Goal: Navigation & Orientation: Understand site structure

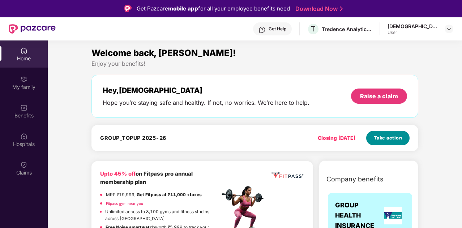
click at [388, 140] on span "Take action" at bounding box center [388, 137] width 29 height 7
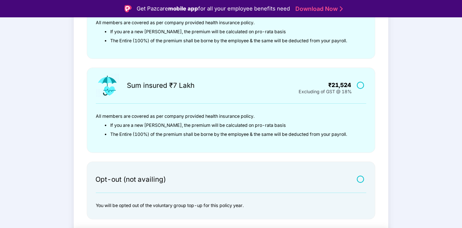
scroll to position [248, 0]
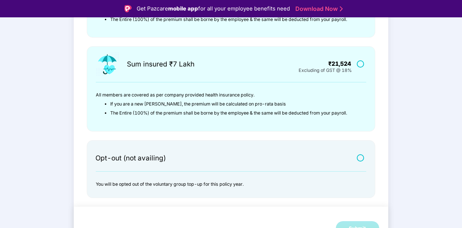
click at [357, 158] on label at bounding box center [361, 158] width 9 height 6
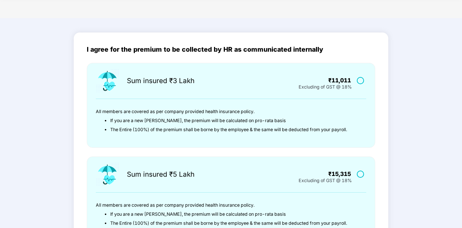
scroll to position [0, 0]
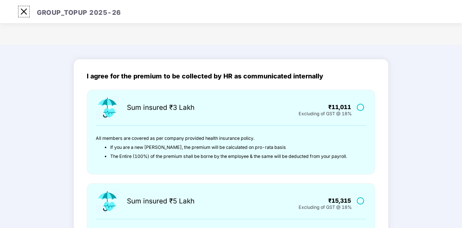
click at [23, 12] on img at bounding box center [24, 12] width 12 height 12
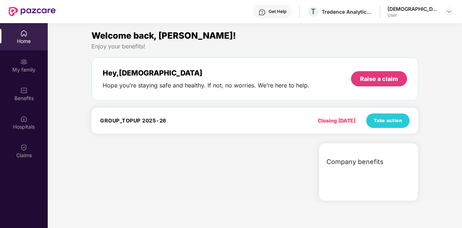
scroll to position [40, 0]
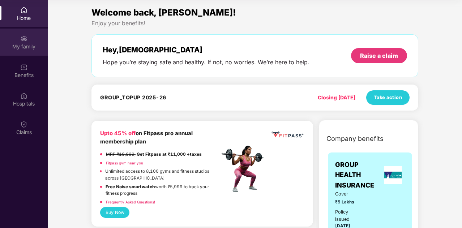
click at [20, 43] on div "My family" at bounding box center [24, 46] width 48 height 7
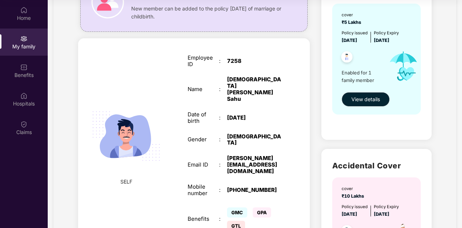
scroll to position [0, 0]
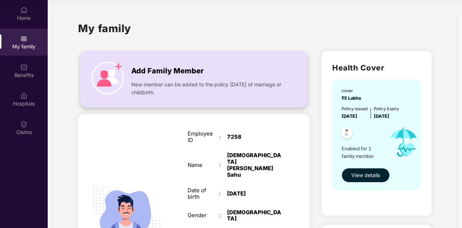
click at [164, 71] on span "Add Family Member" at bounding box center [167, 70] width 72 height 11
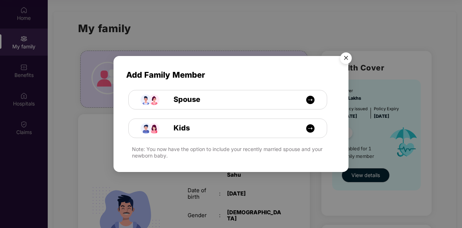
click at [346, 58] on img "Close" at bounding box center [346, 59] width 20 height 20
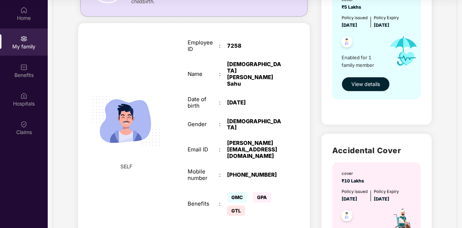
scroll to position [87, 0]
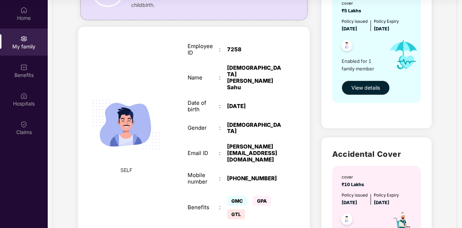
click at [120, 166] on span "SELF" at bounding box center [126, 170] width 12 height 8
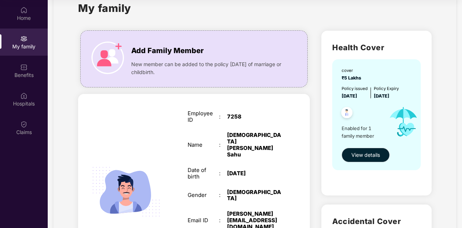
scroll to position [0, 0]
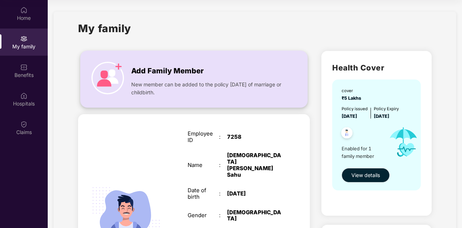
click at [121, 81] on img at bounding box center [107, 78] width 33 height 33
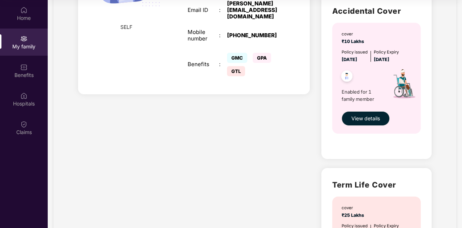
scroll to position [226, 0]
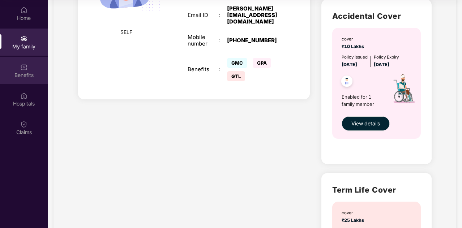
click at [12, 69] on div "Benefits" at bounding box center [24, 70] width 48 height 27
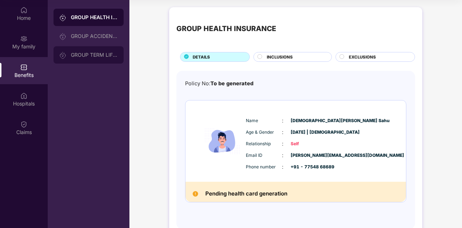
click at [97, 55] on div "GROUP TERM LIFE INSURANCE" at bounding box center [94, 55] width 47 height 6
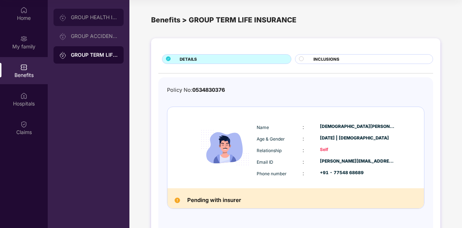
click at [102, 22] on div "GROUP HEALTH INSURANCE" at bounding box center [89, 17] width 70 height 17
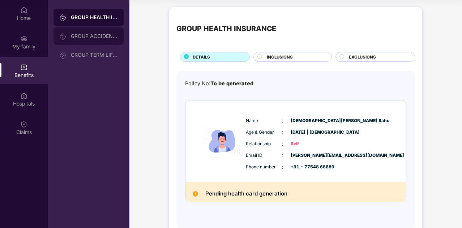
click at [103, 34] on div "GROUP ACCIDENTAL INSURANCE" at bounding box center [94, 36] width 47 height 6
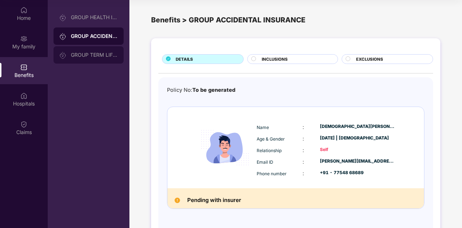
click at [98, 57] on div "GROUP TERM LIFE INSURANCE" at bounding box center [94, 55] width 47 height 6
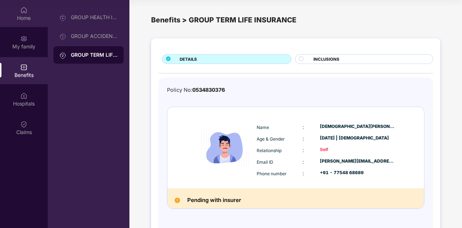
click at [25, 20] on div "Home" at bounding box center [24, 17] width 48 height 7
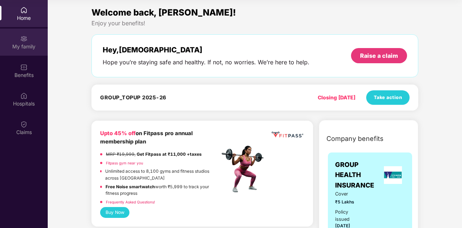
click at [35, 44] on div "My family" at bounding box center [24, 46] width 48 height 7
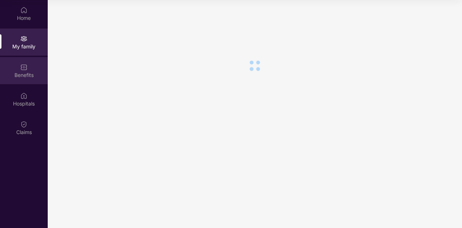
click at [31, 78] on div "Benefits" at bounding box center [24, 75] width 48 height 7
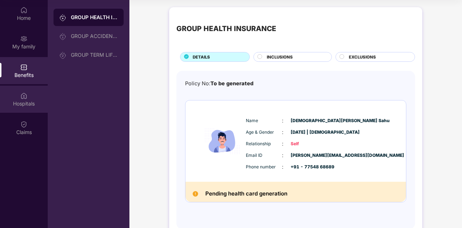
click at [30, 105] on div "Hospitals" at bounding box center [24, 103] width 48 height 7
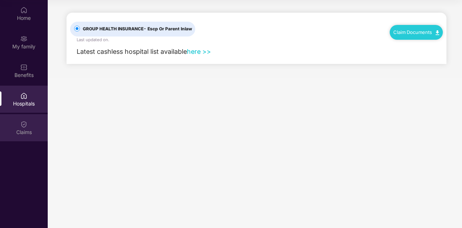
click at [27, 130] on div "Claims" at bounding box center [24, 132] width 48 height 7
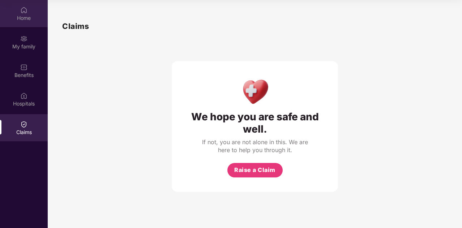
click at [17, 16] on div "Home" at bounding box center [24, 17] width 48 height 7
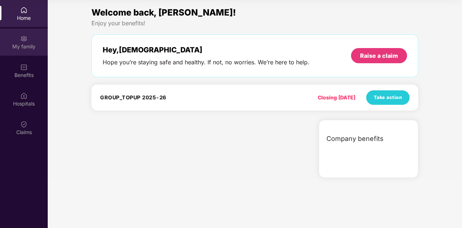
click at [31, 46] on div "My family" at bounding box center [24, 46] width 48 height 7
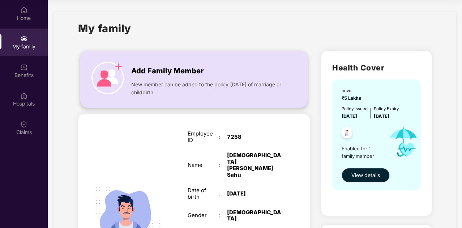
click at [145, 78] on div "New member can be added to the policy [DATE] of marriage or childbirth." at bounding box center [208, 87] width 154 height 20
